Goal: Information Seeking & Learning: Learn about a topic

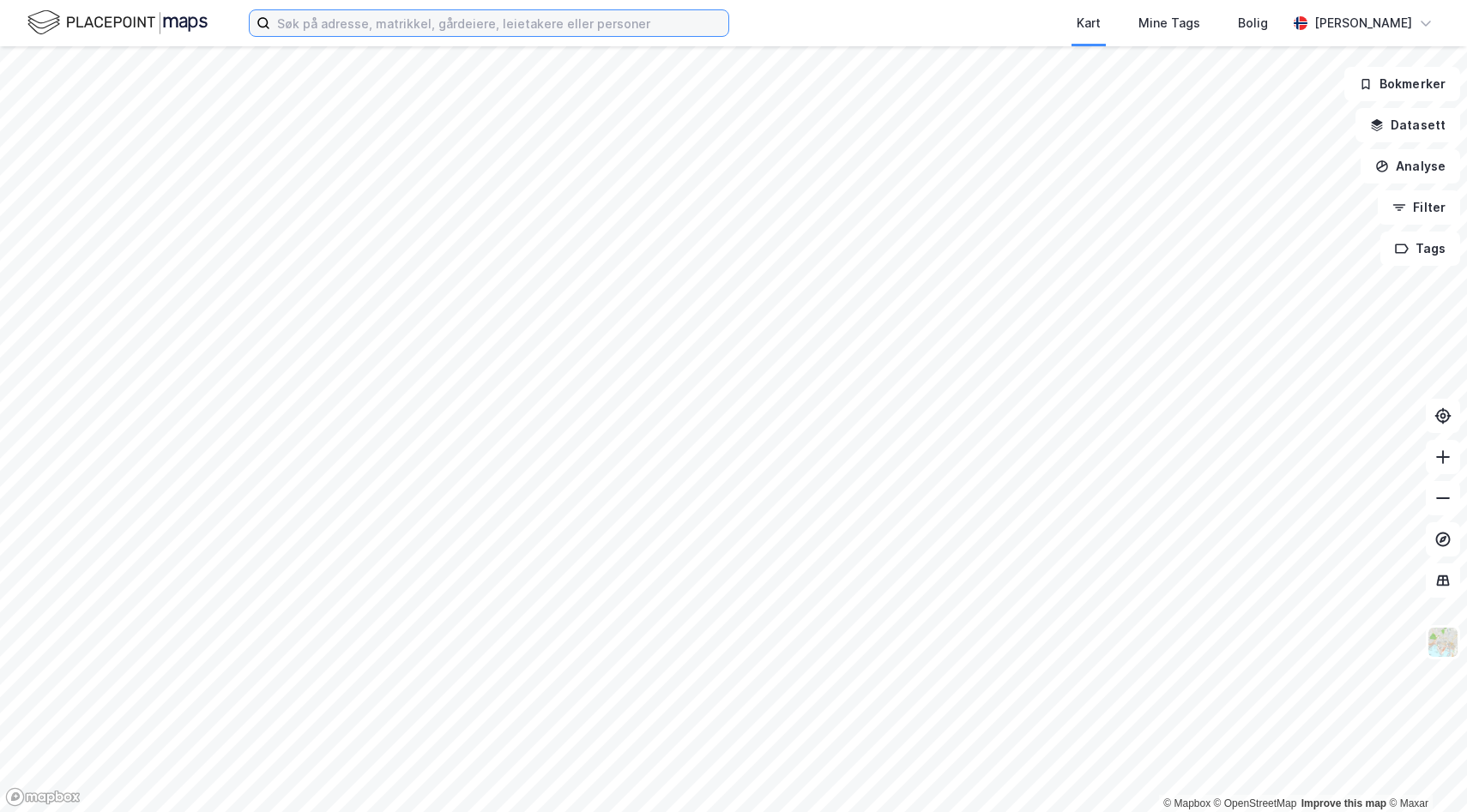
click at [412, 29] on input at bounding box center [499, 23] width 458 height 26
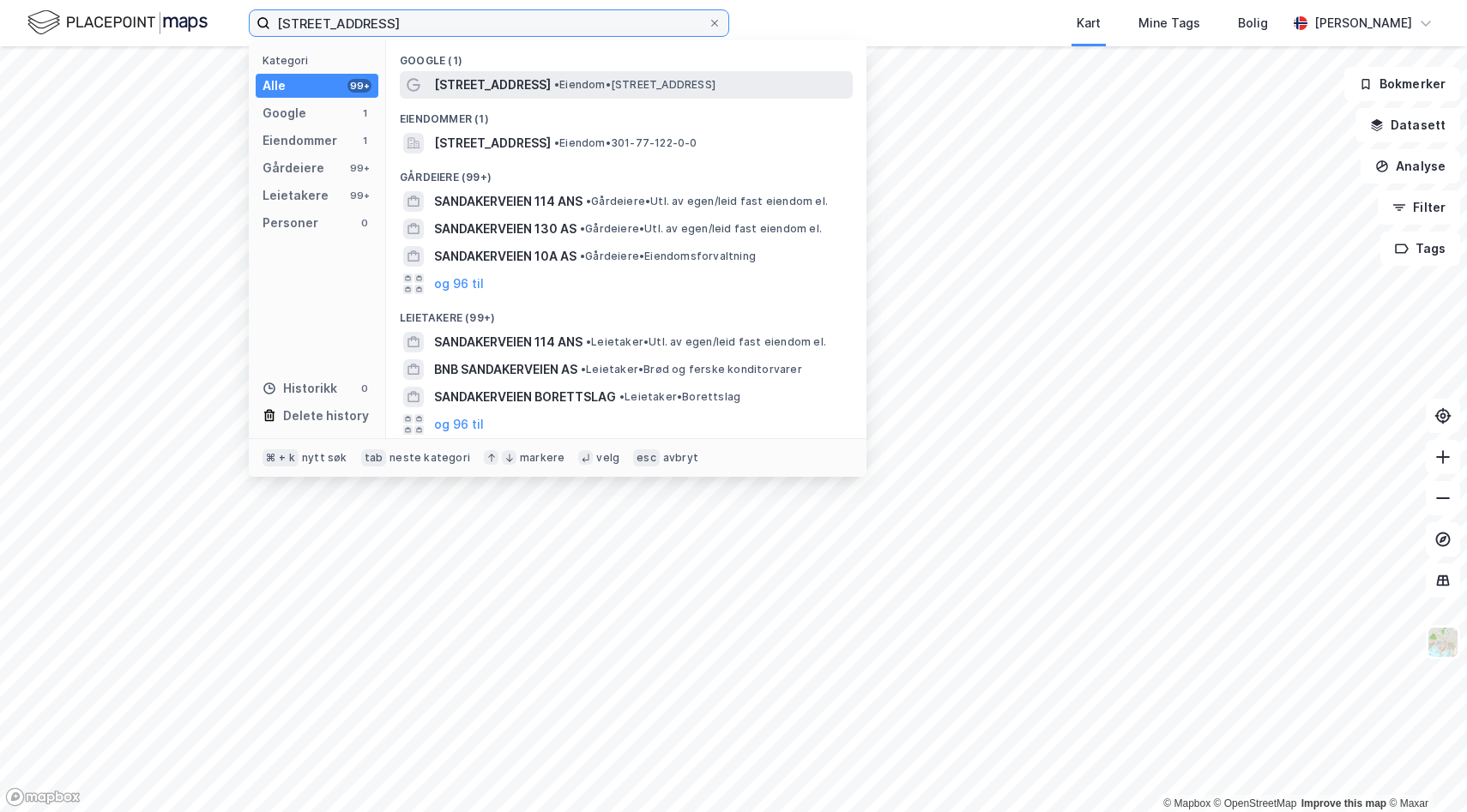
type input "[STREET_ADDRESS]"
click at [490, 83] on span "[STREET_ADDRESS]" at bounding box center [492, 85] width 116 height 21
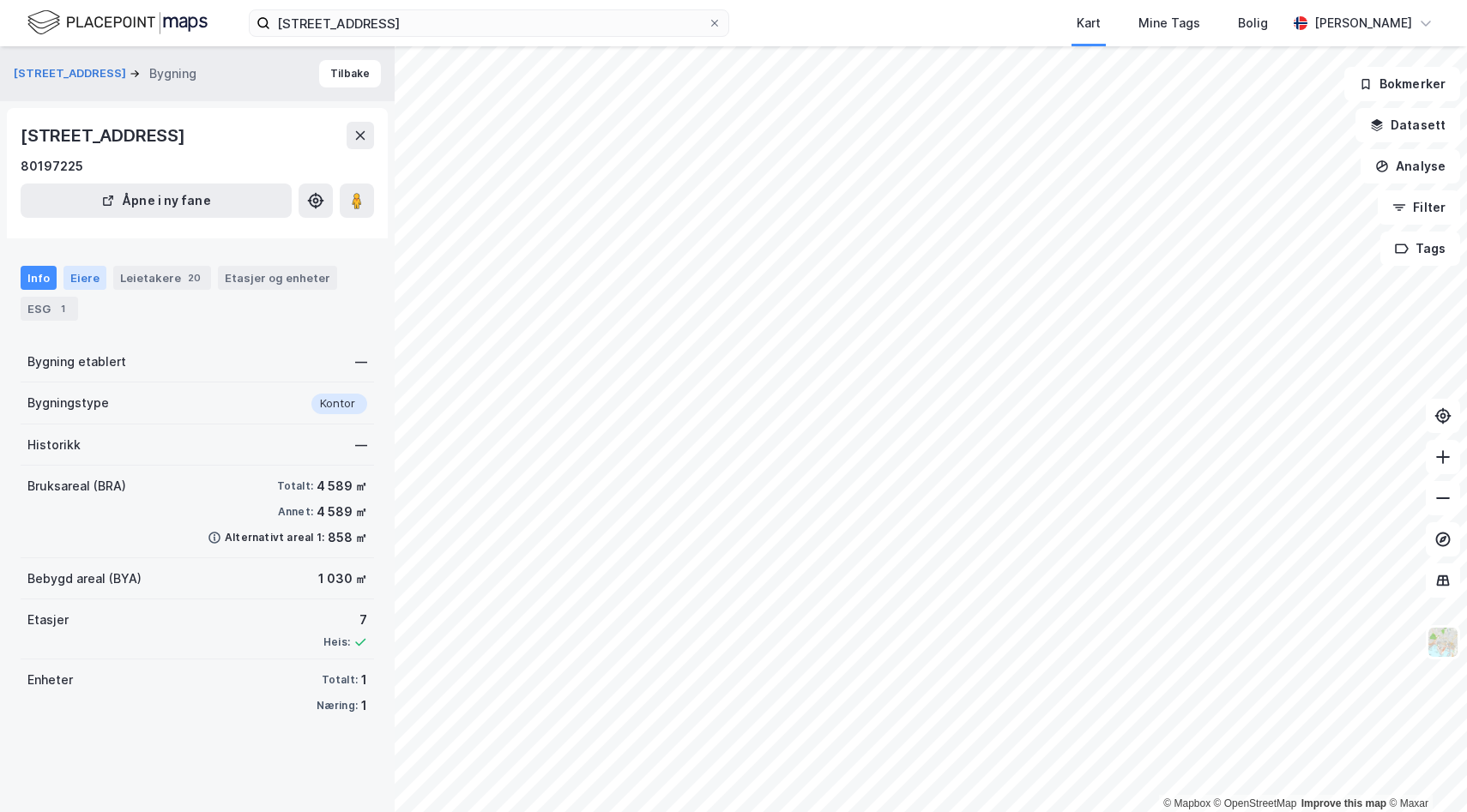
click at [94, 276] on div "Eiere" at bounding box center [84, 277] width 43 height 24
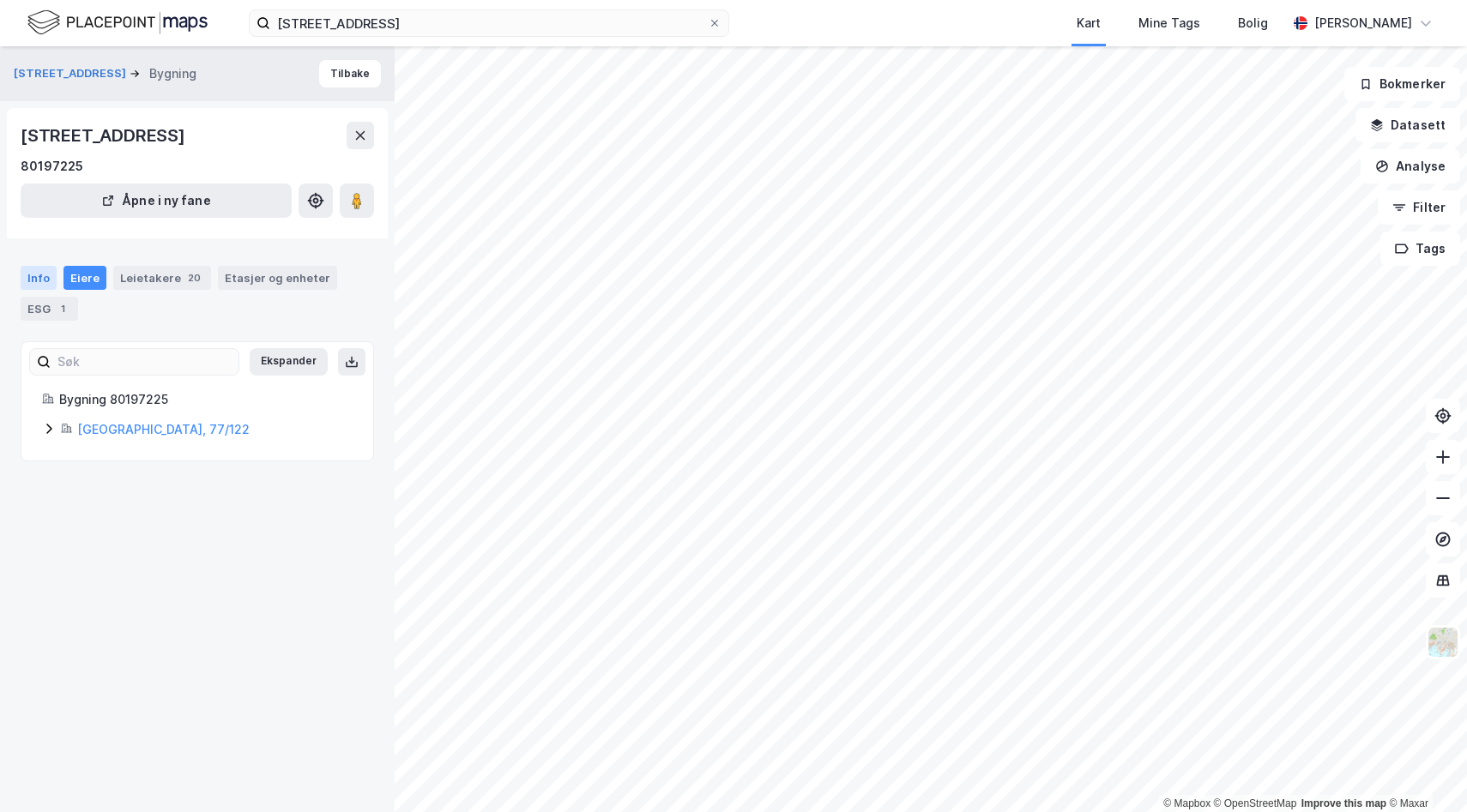
click at [40, 276] on div "Info" at bounding box center [39, 277] width 36 height 24
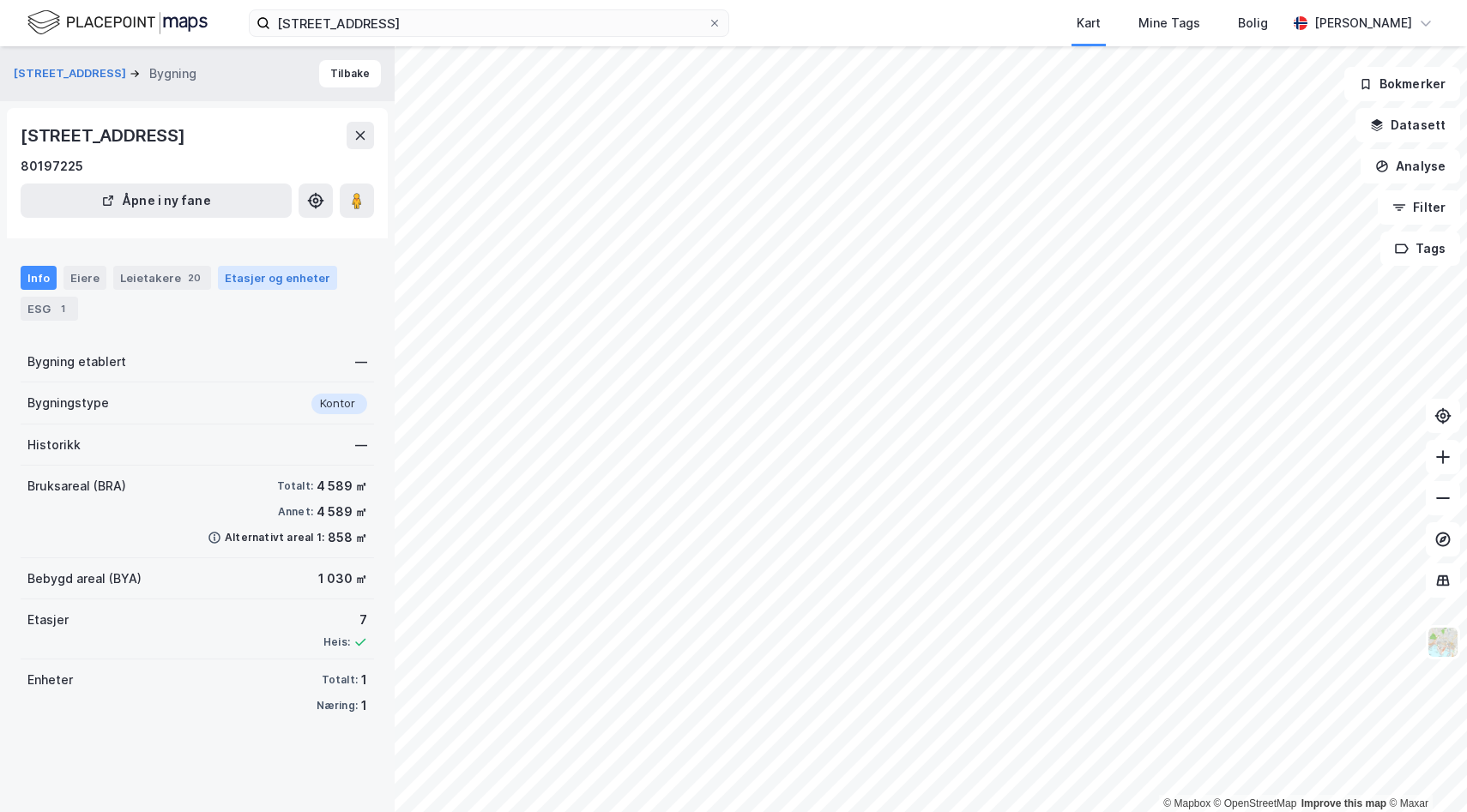
click at [241, 283] on div "Etasjer og enheter" at bounding box center [278, 278] width 106 height 15
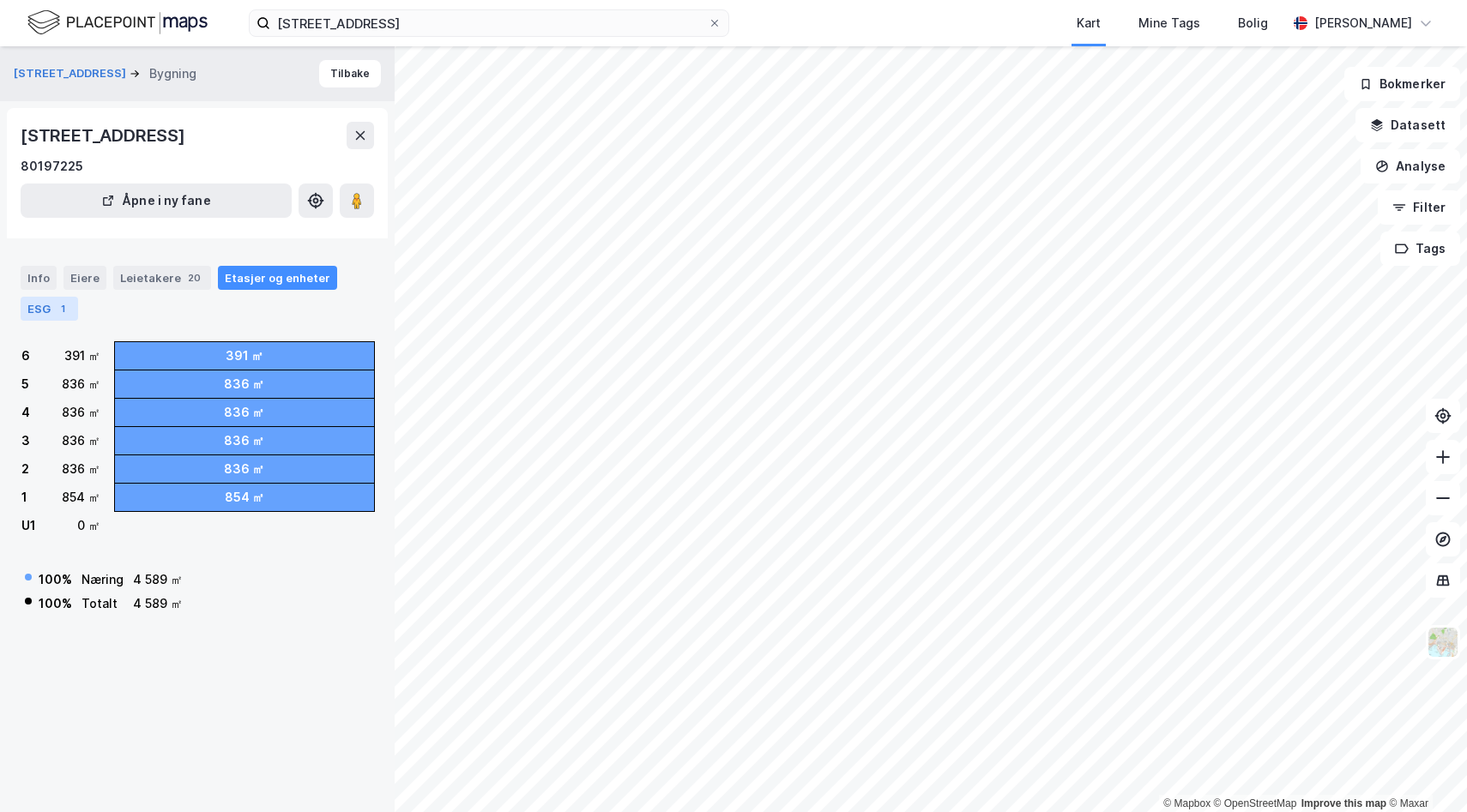
click at [56, 308] on div "1" at bounding box center [62, 309] width 17 height 17
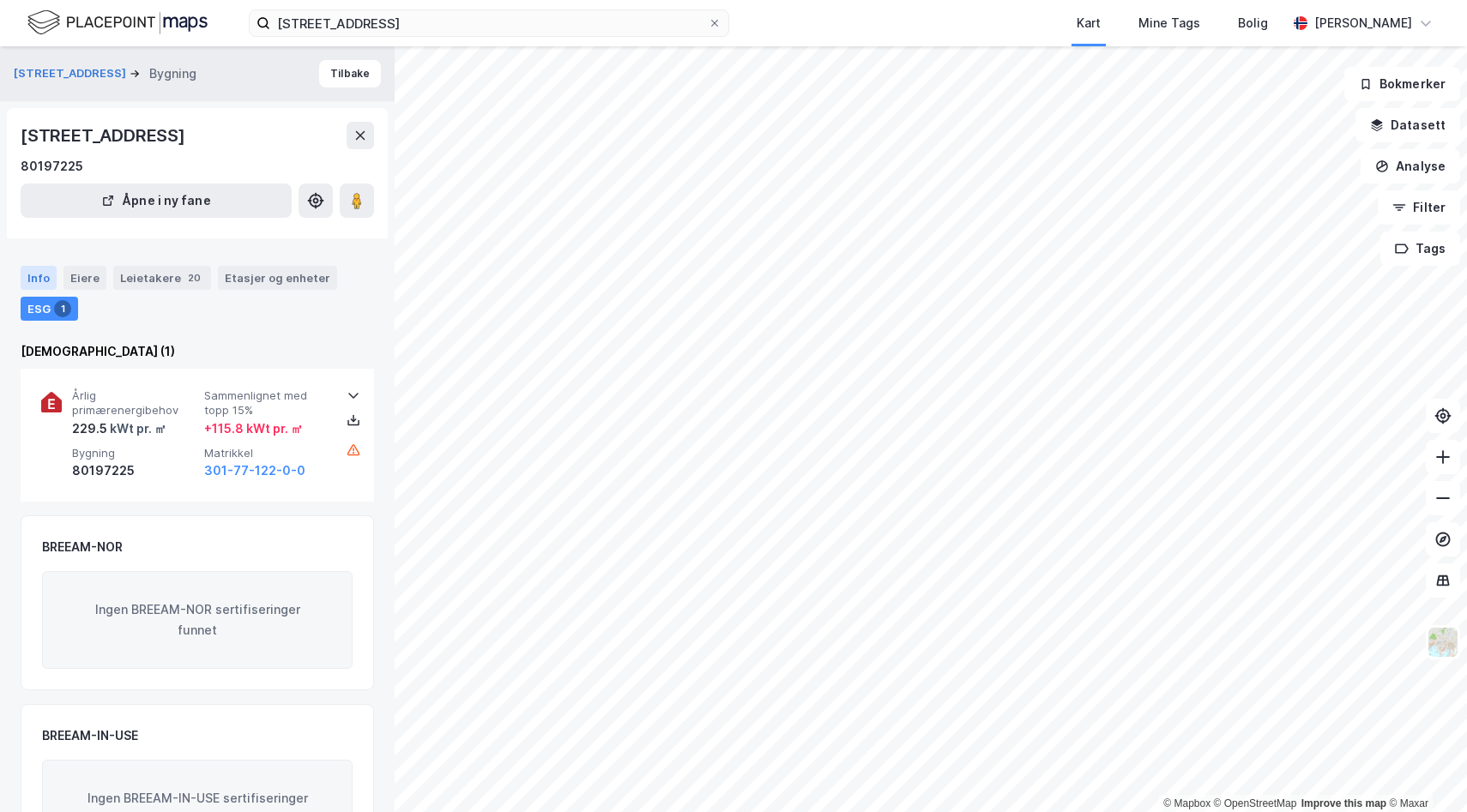
click at [44, 283] on div "Info" at bounding box center [39, 277] width 36 height 24
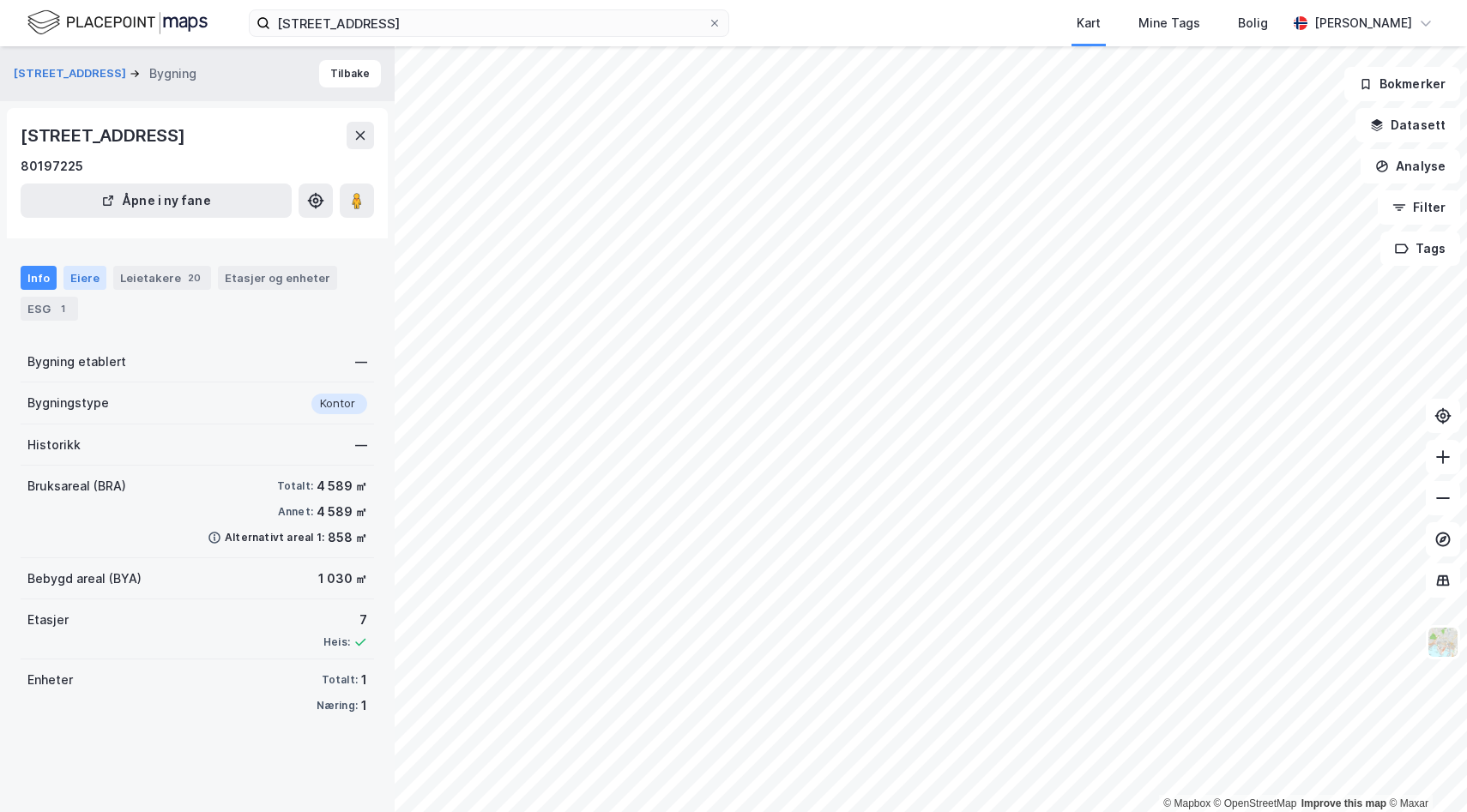
click at [88, 278] on div "Eiere" at bounding box center [84, 277] width 43 height 24
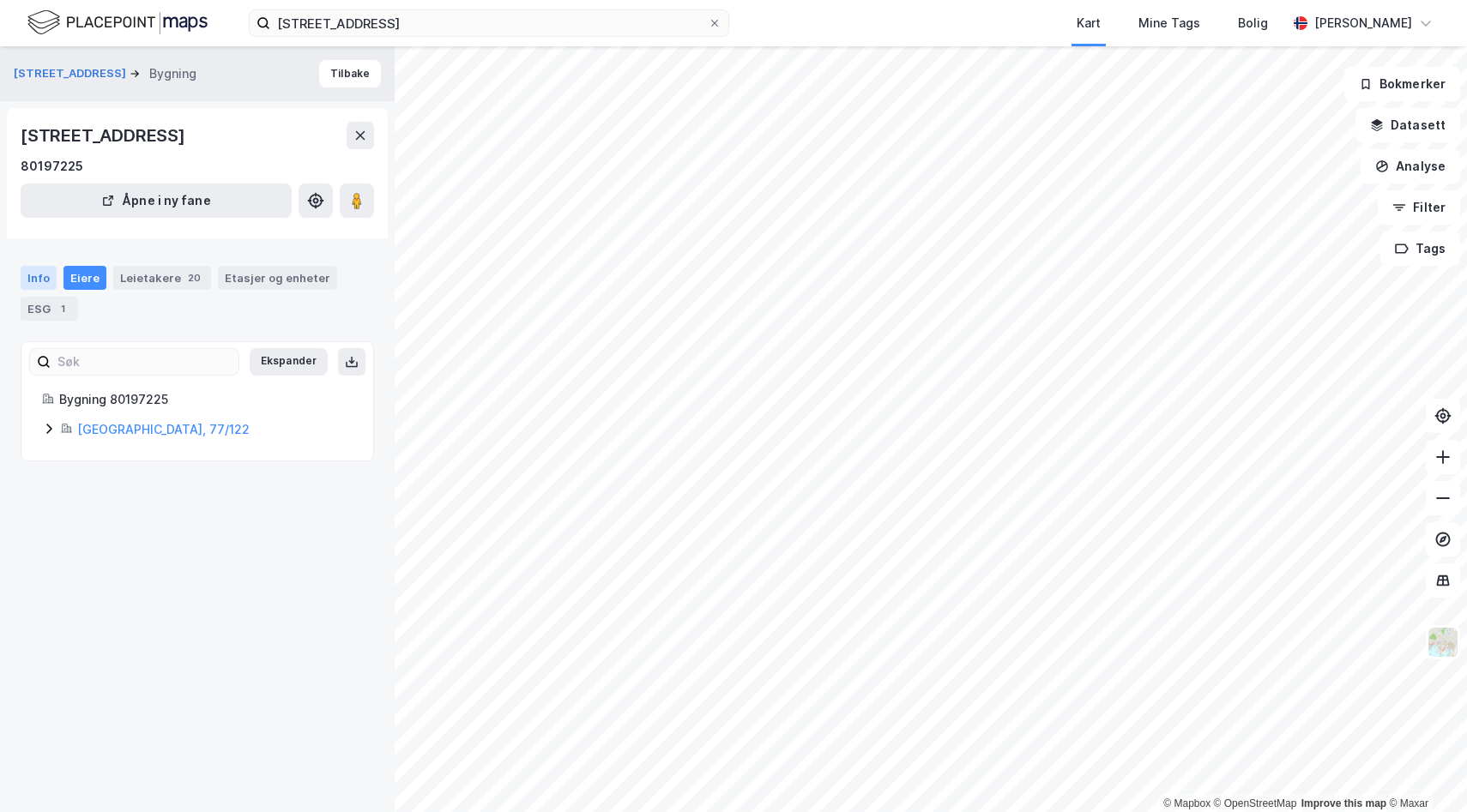
click at [43, 286] on div "Info" at bounding box center [39, 277] width 36 height 24
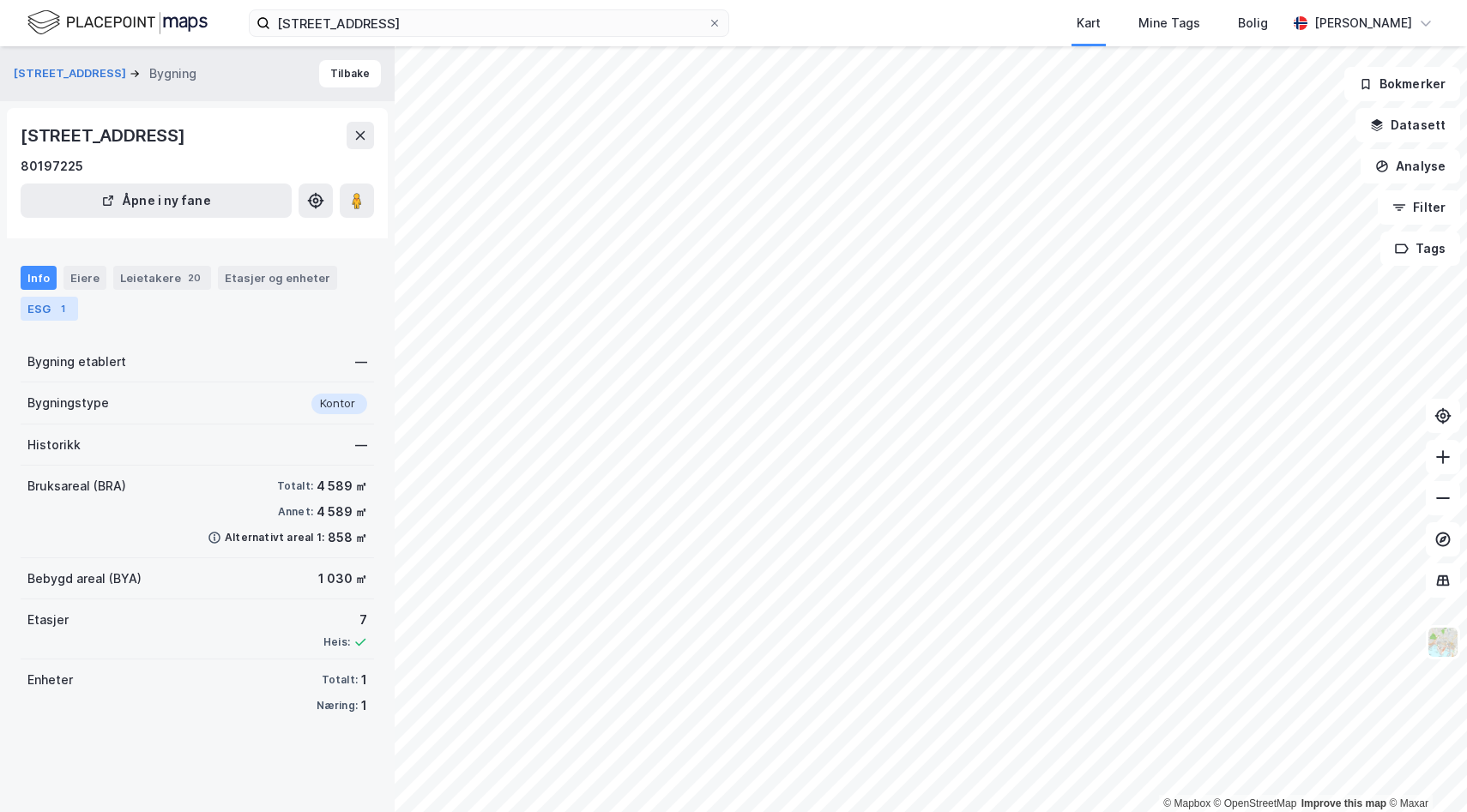
click at [49, 306] on div "ESG 1" at bounding box center [49, 308] width 58 height 24
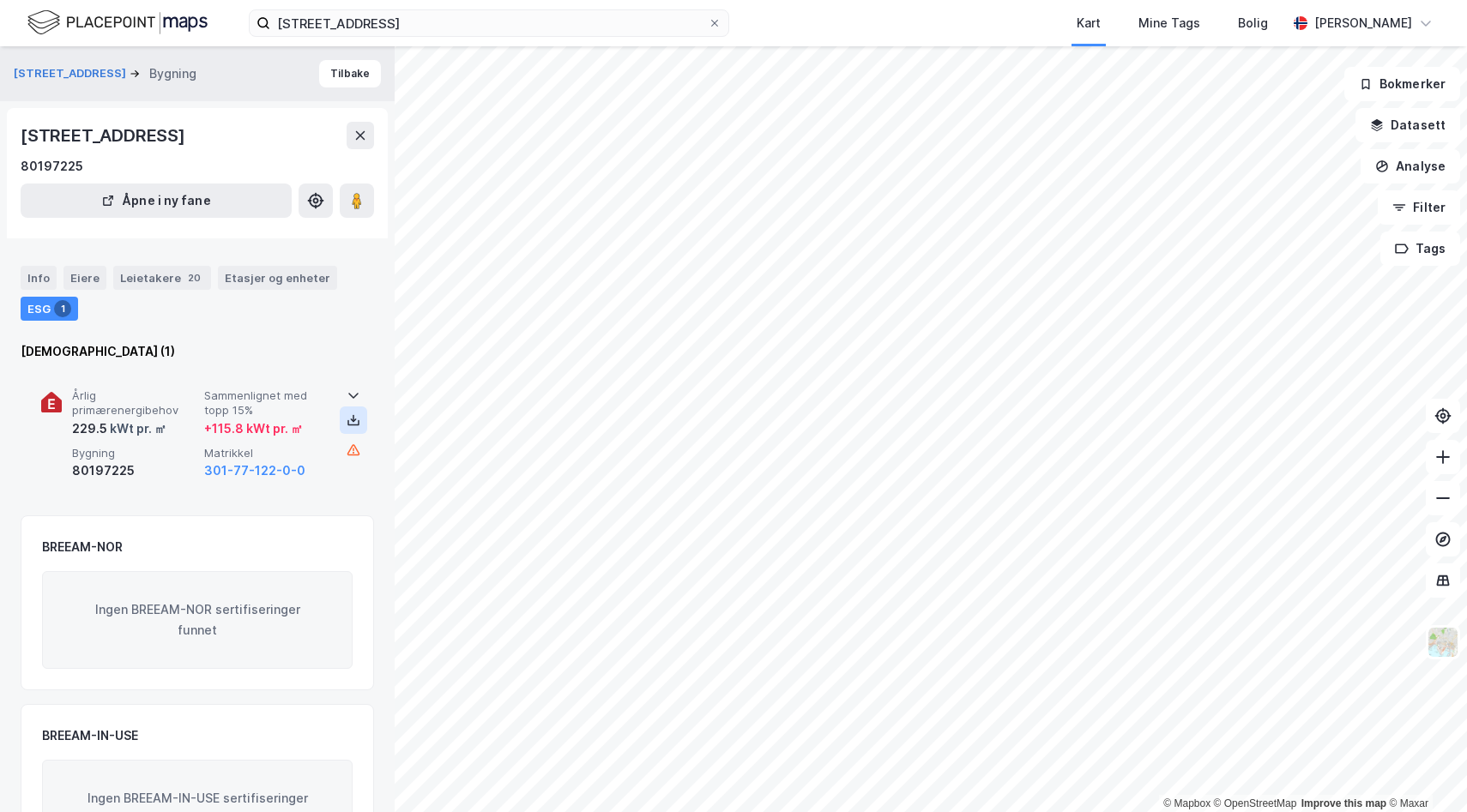
click at [351, 421] on icon at bounding box center [354, 421] width 6 height 4
